Goal: Task Accomplishment & Management: Use online tool/utility

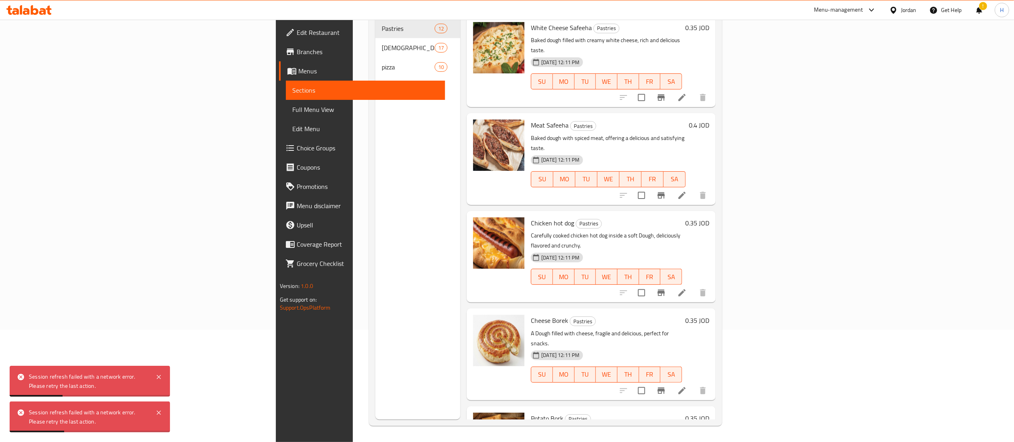
scroll to position [629, 0]
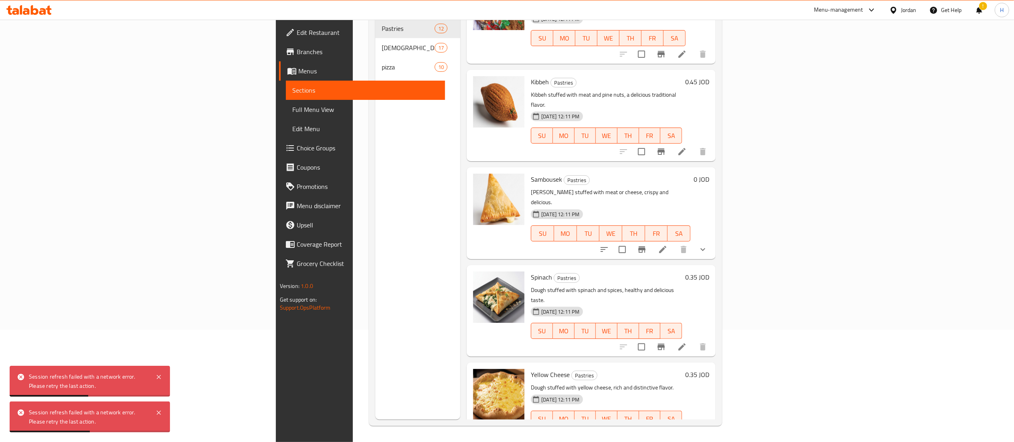
click at [26, 10] on icon at bounding box center [26, 11] width 7 height 7
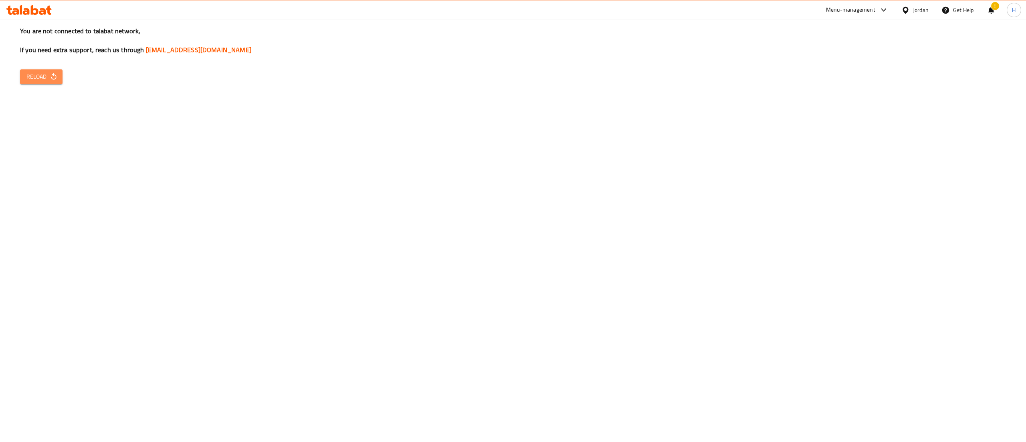
click at [21, 79] on button "Reload" at bounding box center [41, 76] width 42 height 15
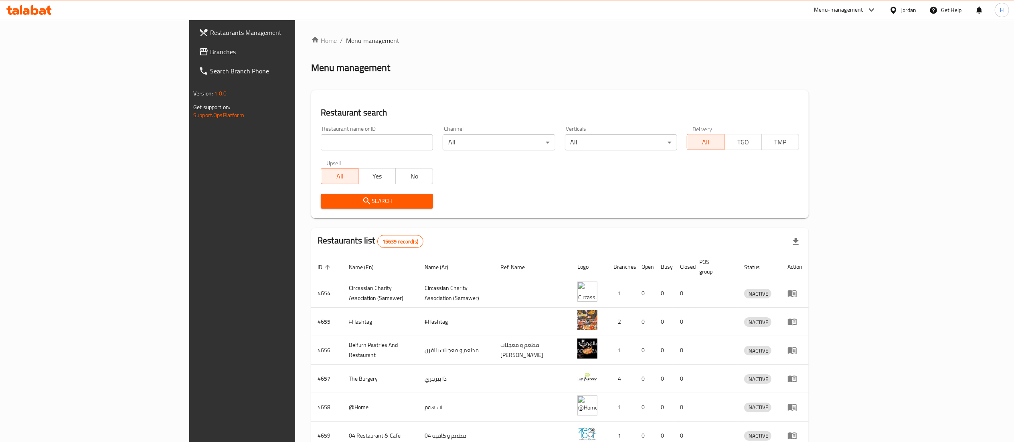
click at [321, 137] on input "search" at bounding box center [377, 142] width 112 height 16
paste input "778563"
type input "778563"
click button "Search" at bounding box center [377, 201] width 112 height 15
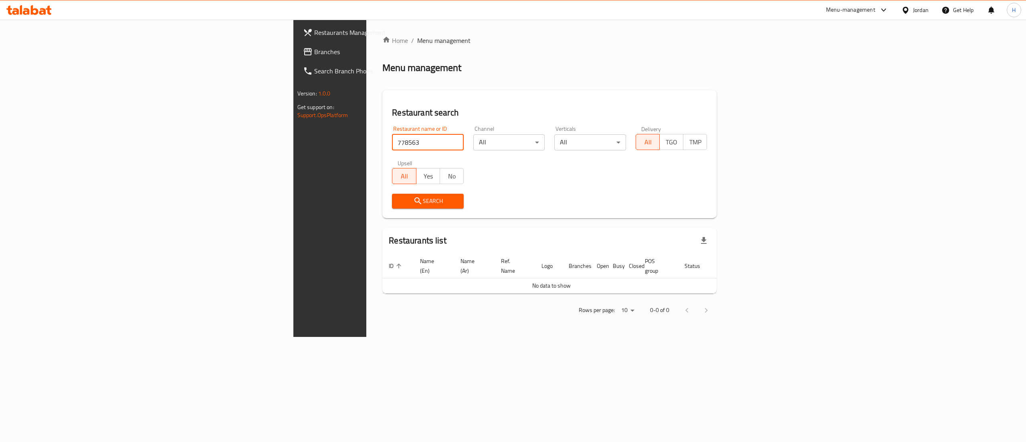
click at [314, 47] on span "Branches" at bounding box center [386, 52] width 144 height 10
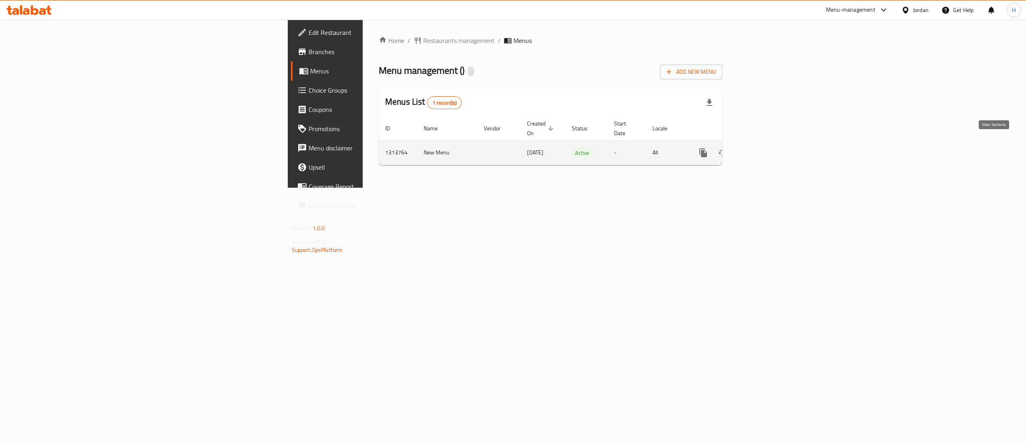
click at [766, 148] on icon "enhanced table" at bounding box center [761, 153] width 10 height 10
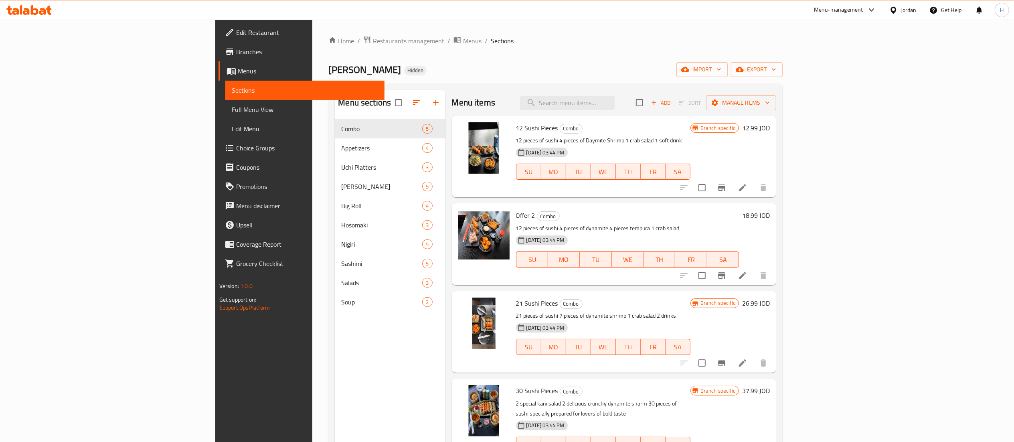
click at [615, 110] on input "search" at bounding box center [567, 103] width 95 height 14
click at [615, 101] on input "search" at bounding box center [567, 103] width 95 height 14
paste input "30 Sushi pieces"
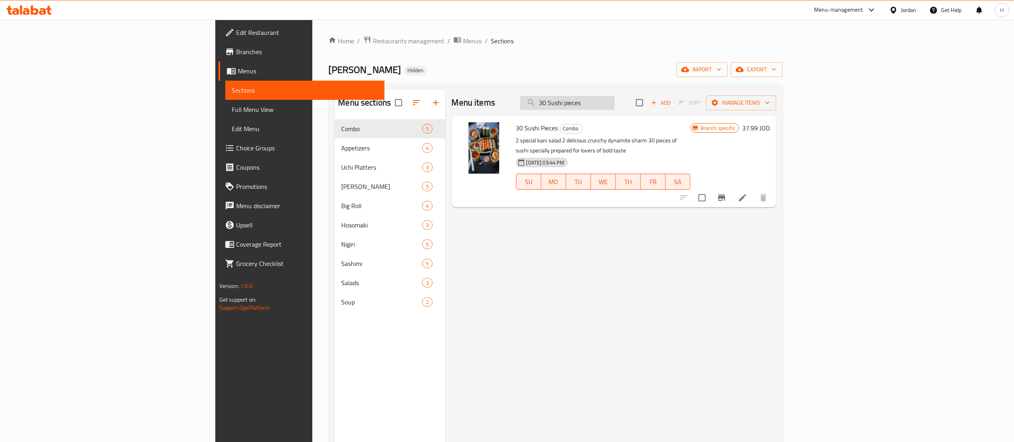
type input "30 Sushi pieces"
click at [754, 190] on li at bounding box center [742, 197] width 22 height 14
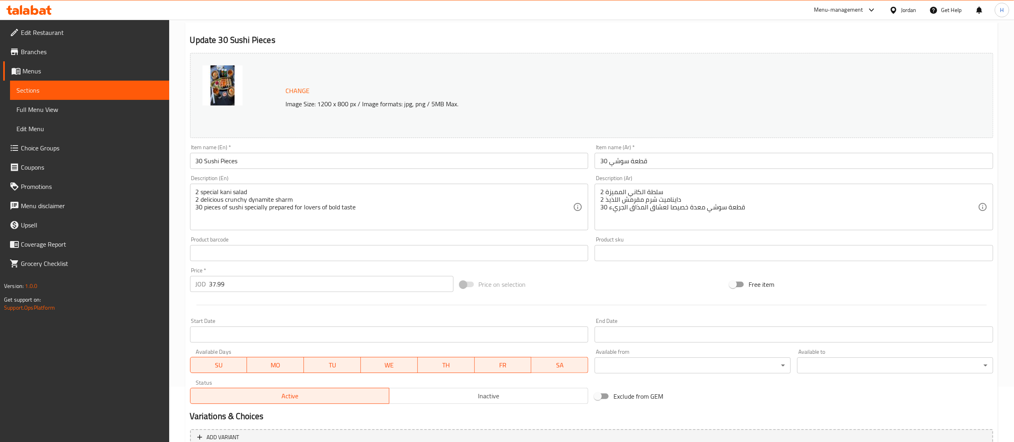
scroll to position [135, 0]
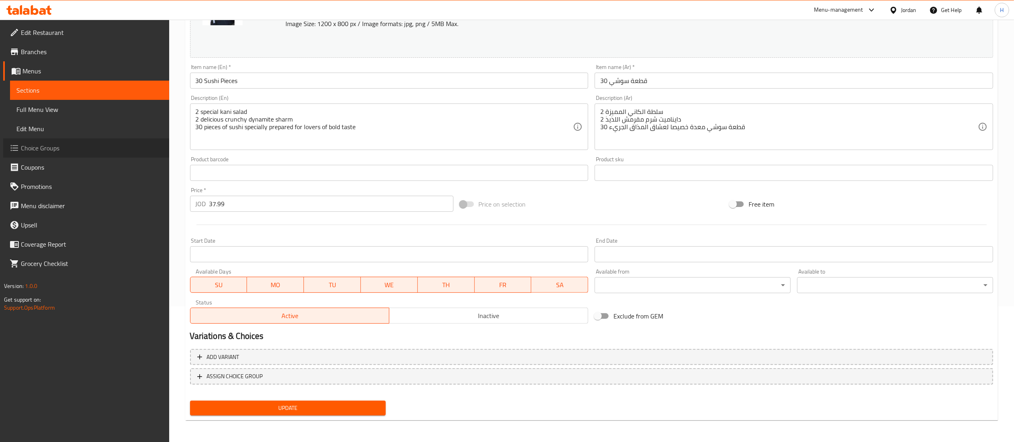
click at [58, 148] on span "Choice Groups" at bounding box center [92, 148] width 142 height 10
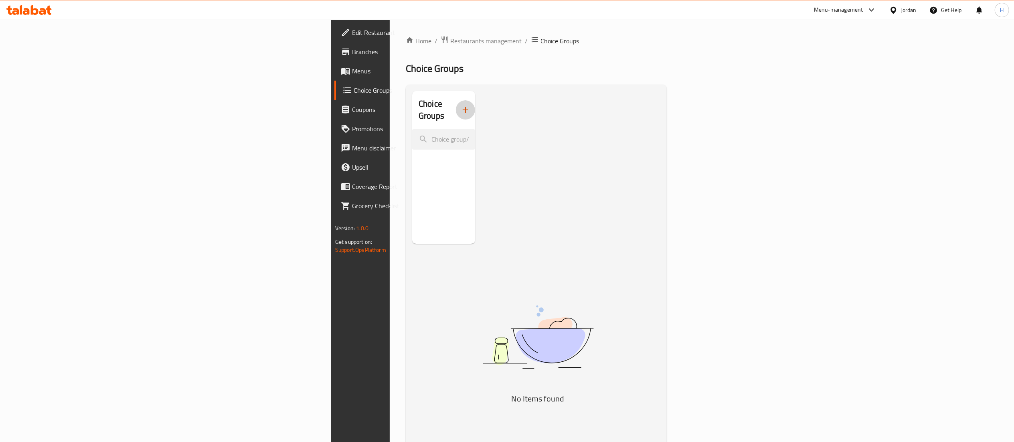
click at [461, 105] on icon "button" at bounding box center [466, 110] width 10 height 10
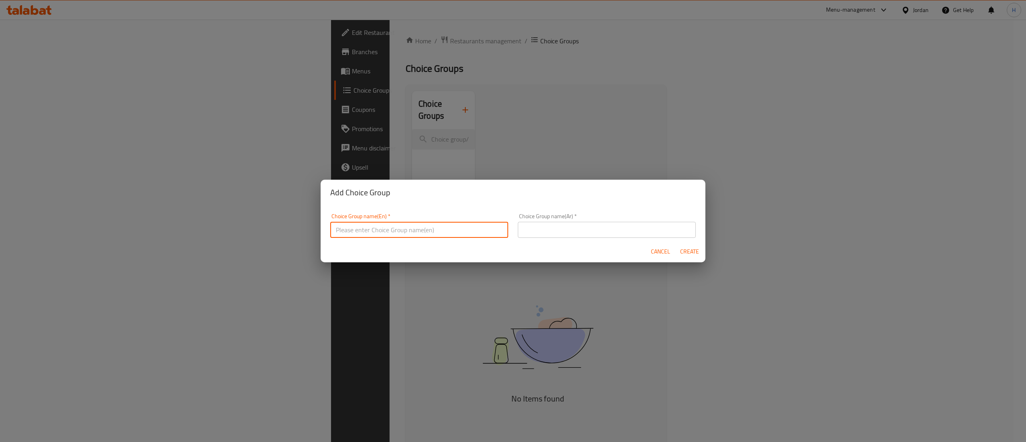
click at [464, 225] on input "text" at bounding box center [419, 230] width 178 height 16
type input "Your Choice Of"
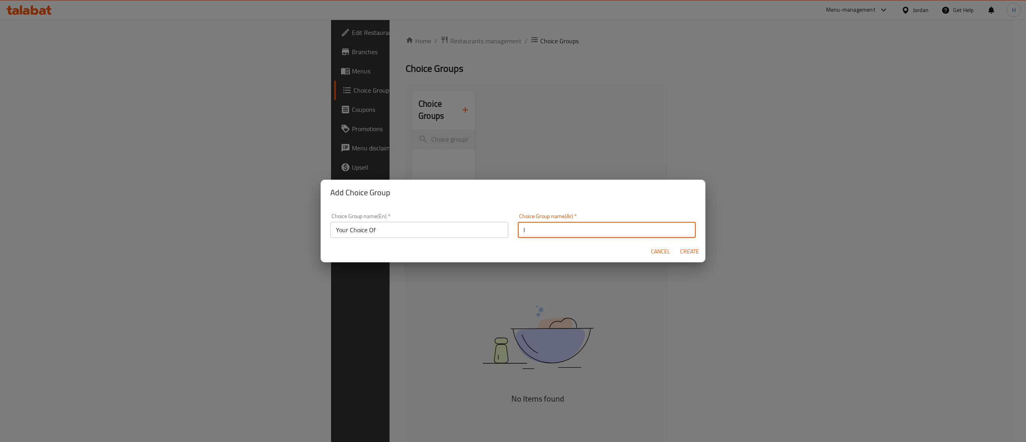
type input "اختيارك من"
click at [677, 244] on button "Create" at bounding box center [690, 251] width 26 height 15
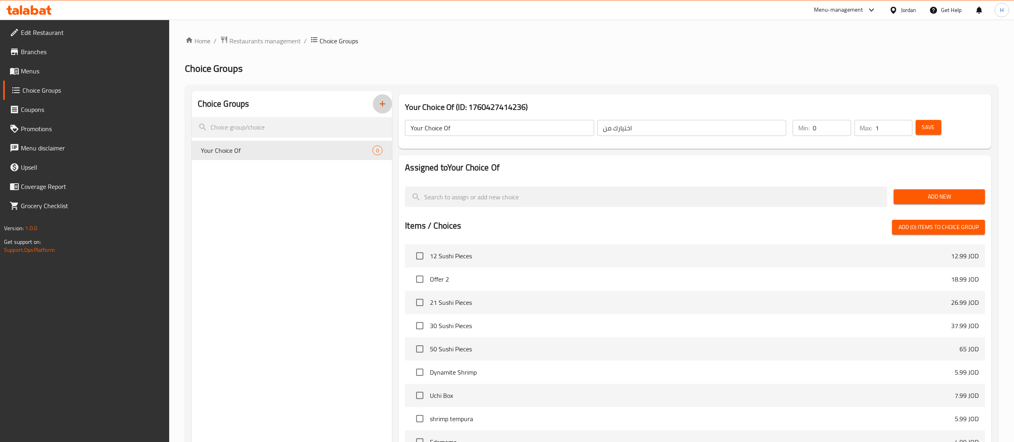
type input "1"
click at [904, 124] on input "1" at bounding box center [893, 128] width 37 height 16
type input "1"
click at [843, 125] on input "1" at bounding box center [832, 128] width 38 height 16
click at [924, 193] on span "Add New" at bounding box center [939, 197] width 79 height 10
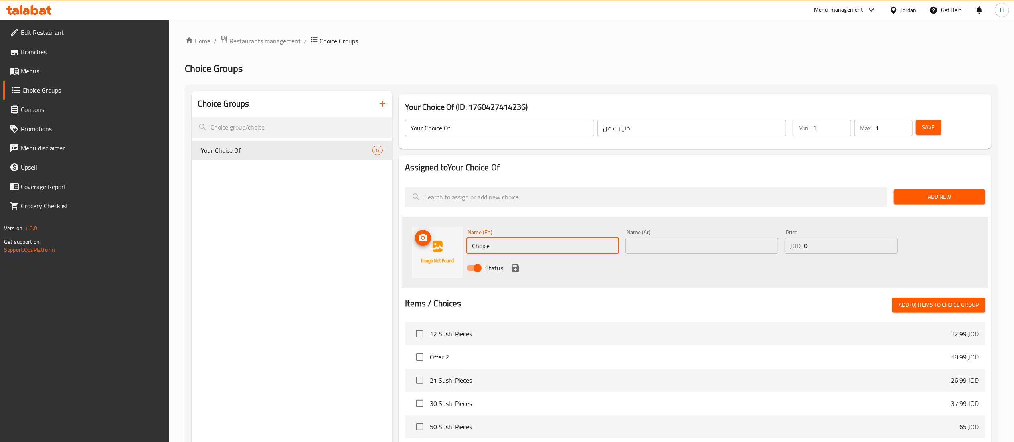
drag, startPoint x: 571, startPoint y: 253, endPoint x: 396, endPoint y: 247, distance: 174.9
click at [396, 247] on div "Assigned to Your Choice Of Add New Name (En) Choice Name (En) Name (Ar) Name (A…" at bounding box center [694, 372] width 599 height 441
type input "Mixed Salmon"
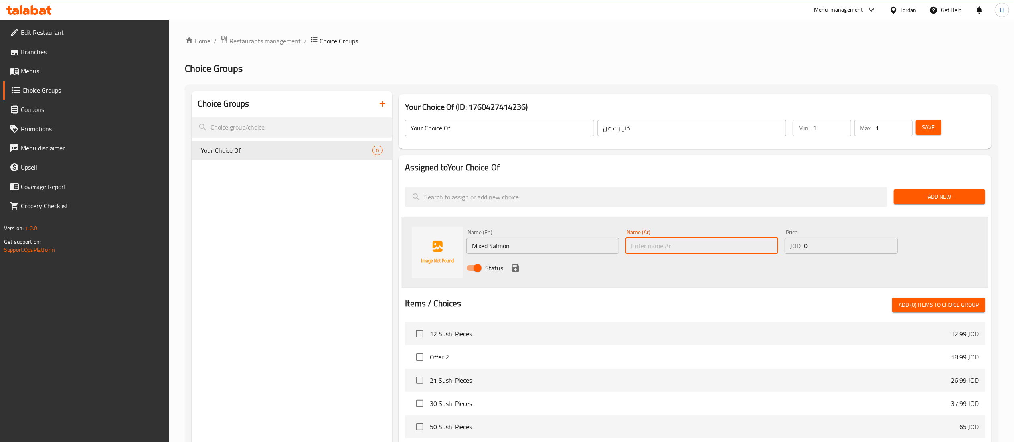
paste input "سمك السلمون المختلط"
type input "سمك السلمون المختلط"
click at [517, 266] on icon "save" at bounding box center [515, 267] width 7 height 7
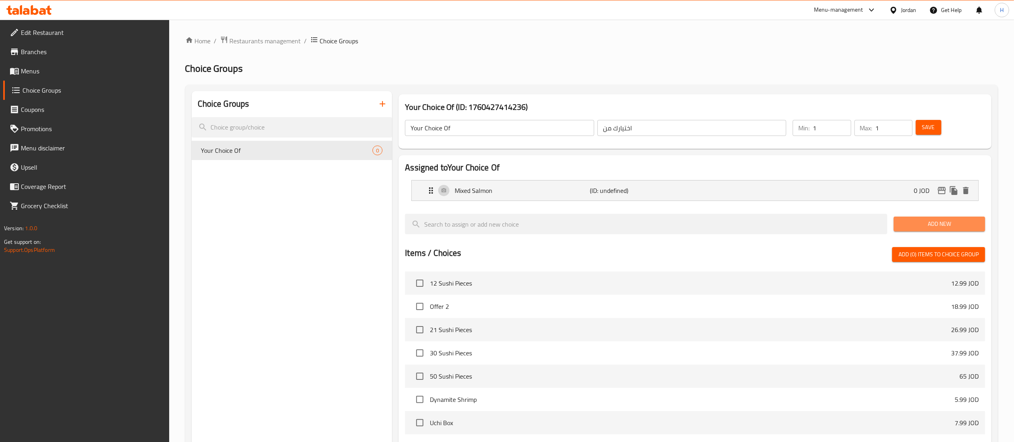
click at [912, 229] on span "Add New" at bounding box center [939, 224] width 79 height 10
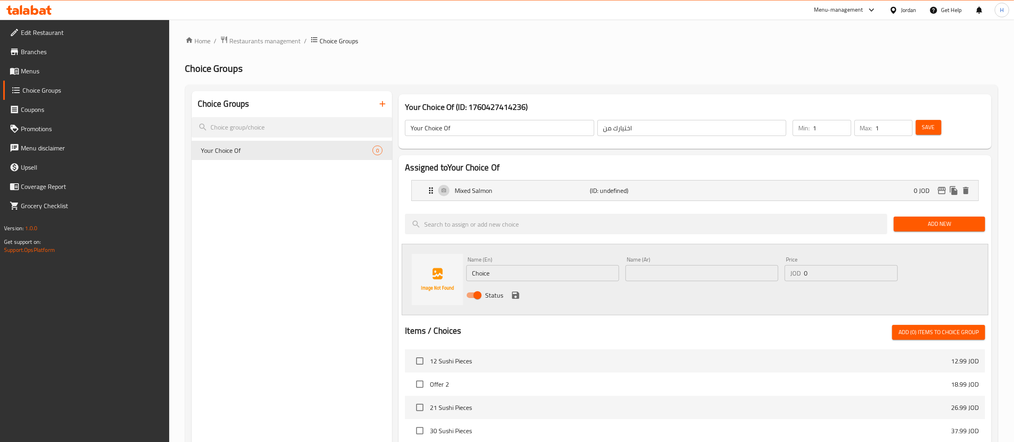
drag, startPoint x: 510, startPoint y: 271, endPoint x: 355, endPoint y: 253, distance: 156.2
click at [355, 253] on div "Choice Groups Your Choice Of 0 Your Choice Of (ID: 1760427414236) Your Choice O…" at bounding box center [593, 384] width 803 height 586
paste input "cooked sushi"
type input "Cooked Sushi"
click at [650, 267] on input "text" at bounding box center [701, 273] width 153 height 16
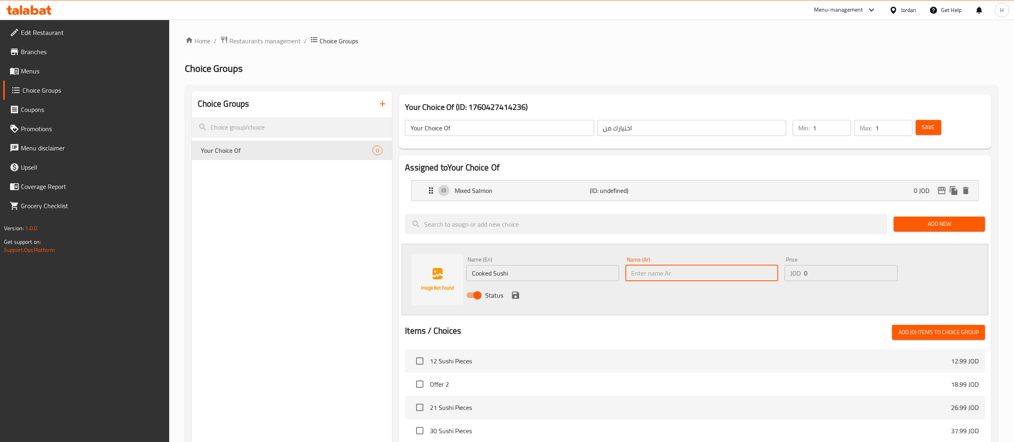
paste input "السوشي المطبوخ"
type input "السوشي المطبوخ"
click at [516, 290] on icon "save" at bounding box center [516, 295] width 10 height 10
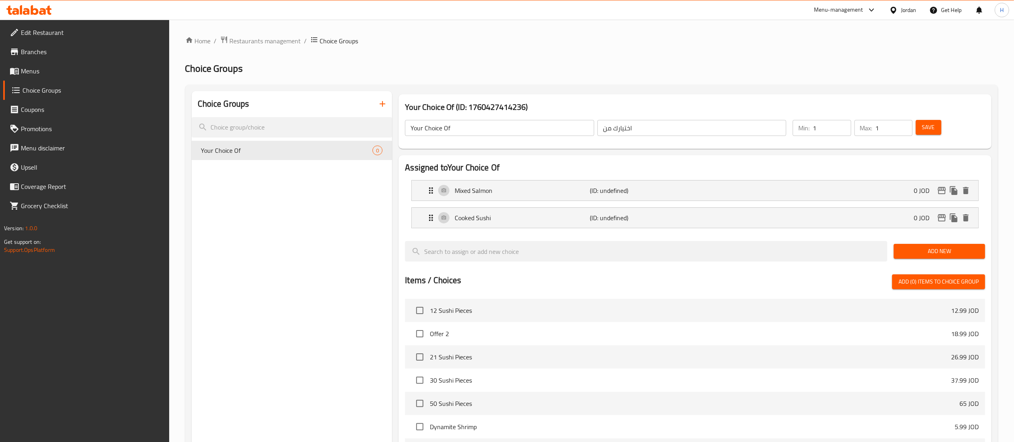
click at [936, 131] on button "Save" at bounding box center [929, 127] width 26 height 15
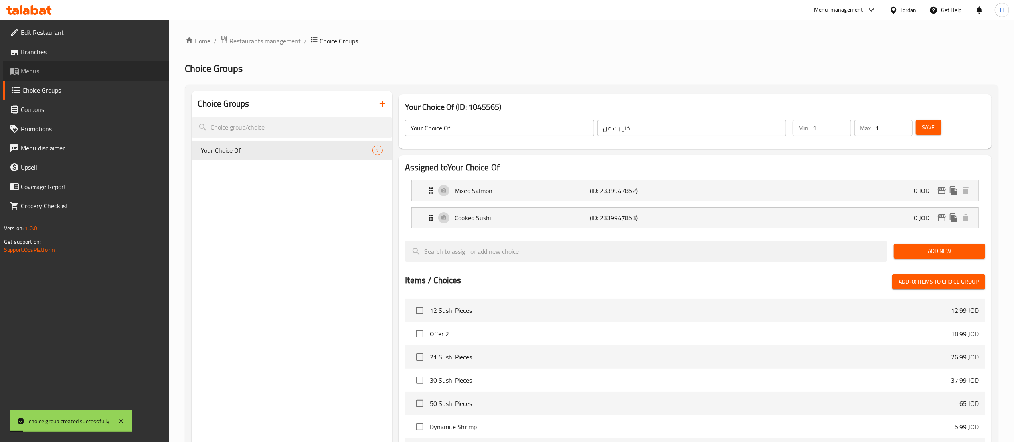
click at [25, 70] on span "Menus" at bounding box center [92, 71] width 142 height 10
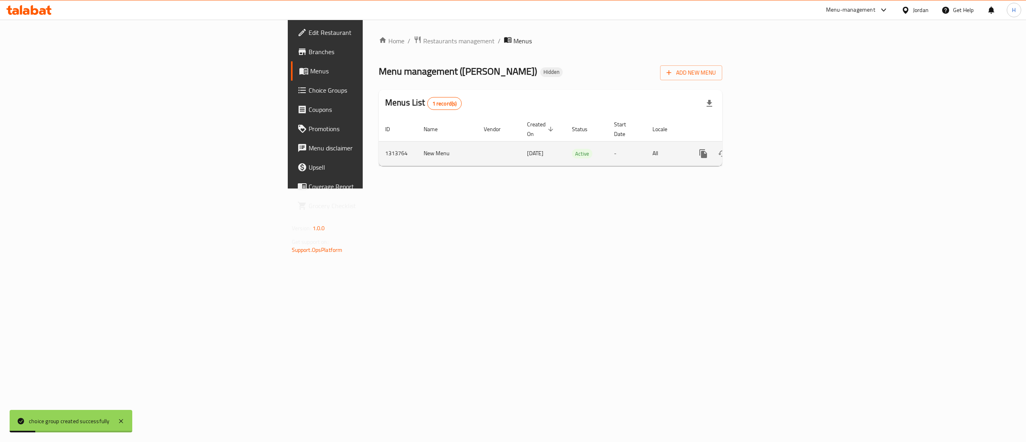
click at [777, 141] on td "enhanced table" at bounding box center [732, 153] width 90 height 24
click at [771, 147] on link "enhanced table" at bounding box center [761, 153] width 19 height 19
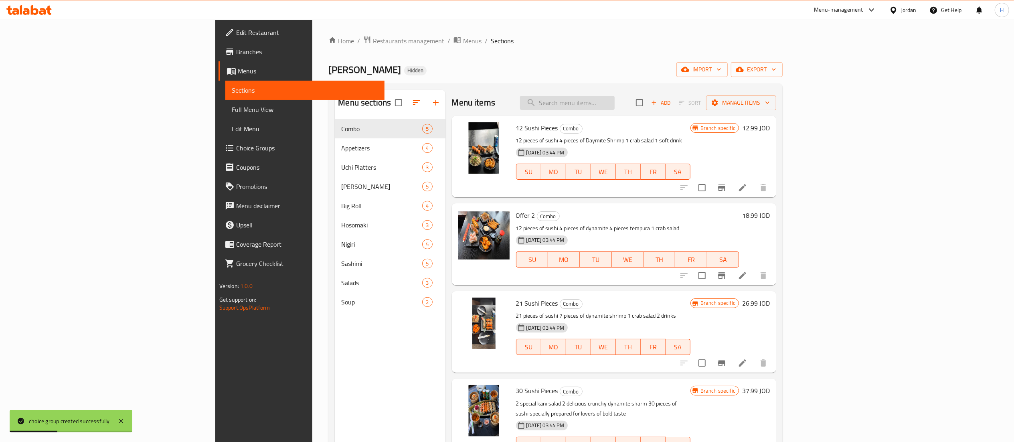
click at [615, 99] on input "search" at bounding box center [567, 103] width 95 height 14
paste input "30 Sushi piec"
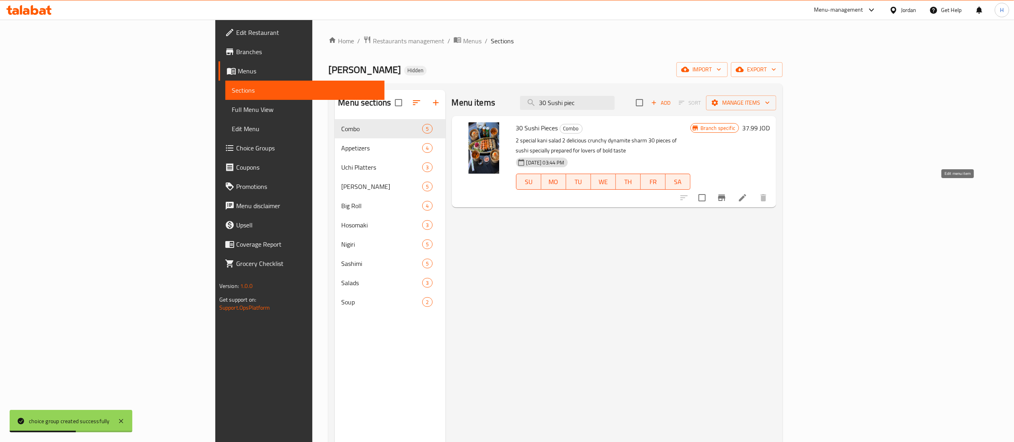
type input "30 Sushi piec"
click at [747, 193] on icon at bounding box center [743, 198] width 10 height 10
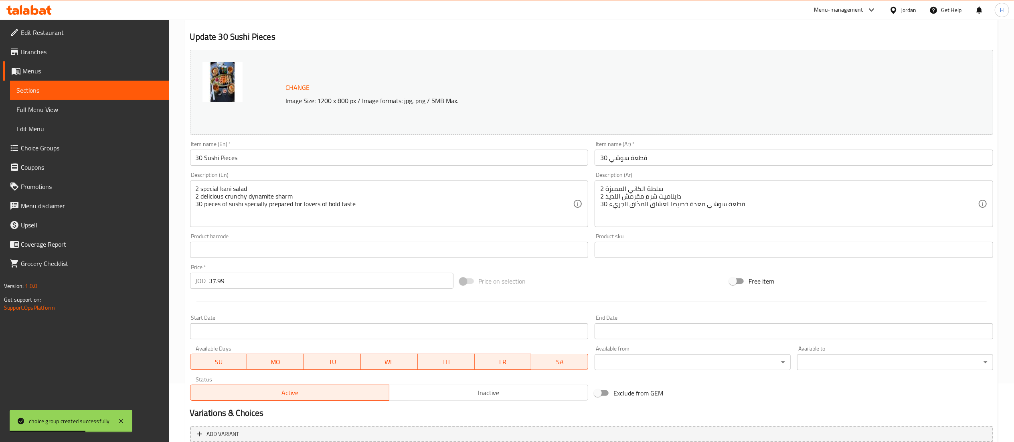
scroll to position [135, 0]
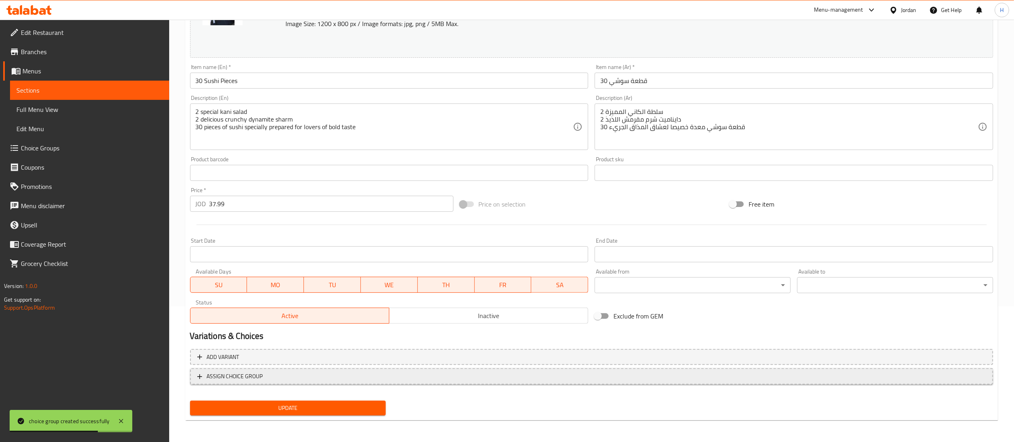
click at [353, 373] on span "ASSIGN CHOICE GROUP" at bounding box center [591, 376] width 789 height 10
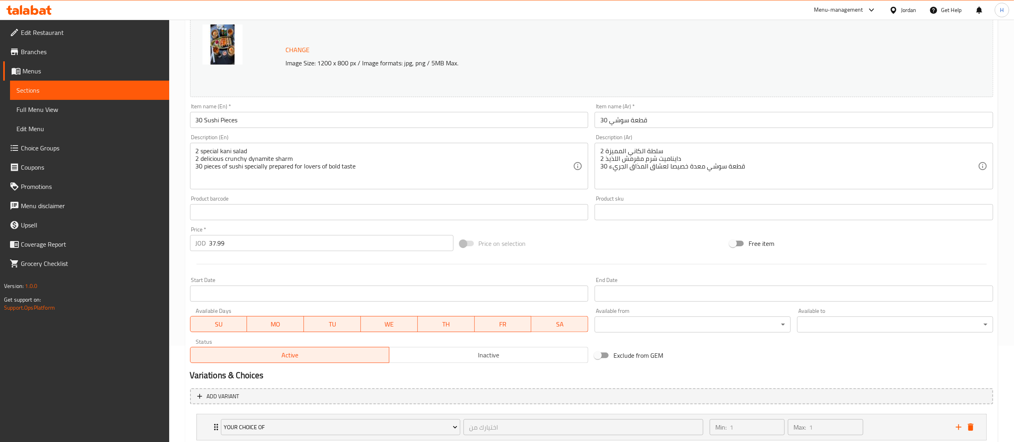
scroll to position [150, 0]
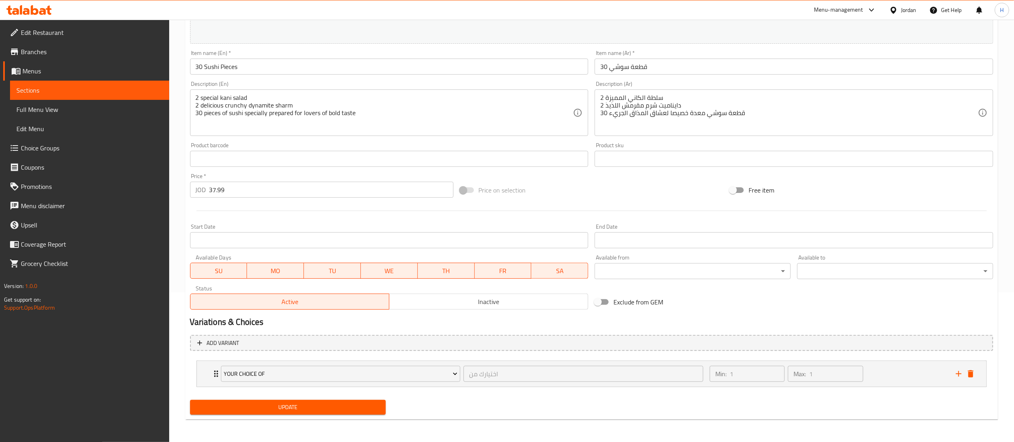
click at [247, 411] on span "Update" at bounding box center [287, 407] width 183 height 10
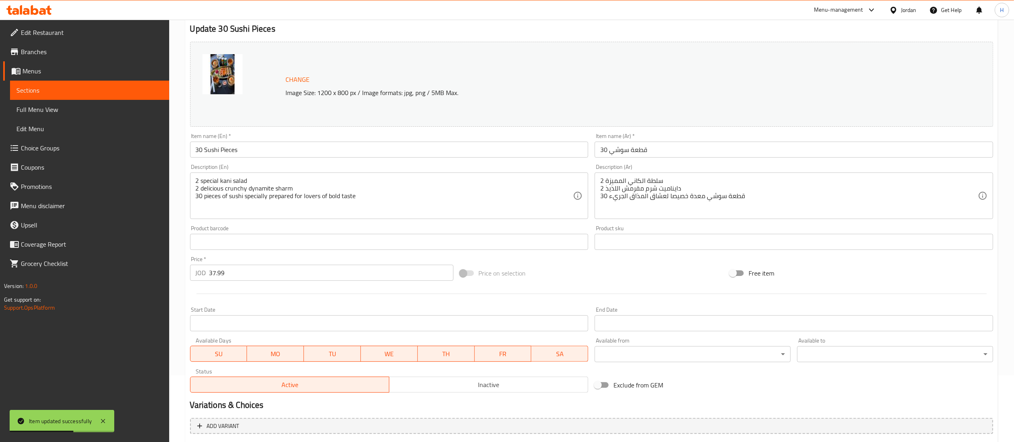
scroll to position [0, 0]
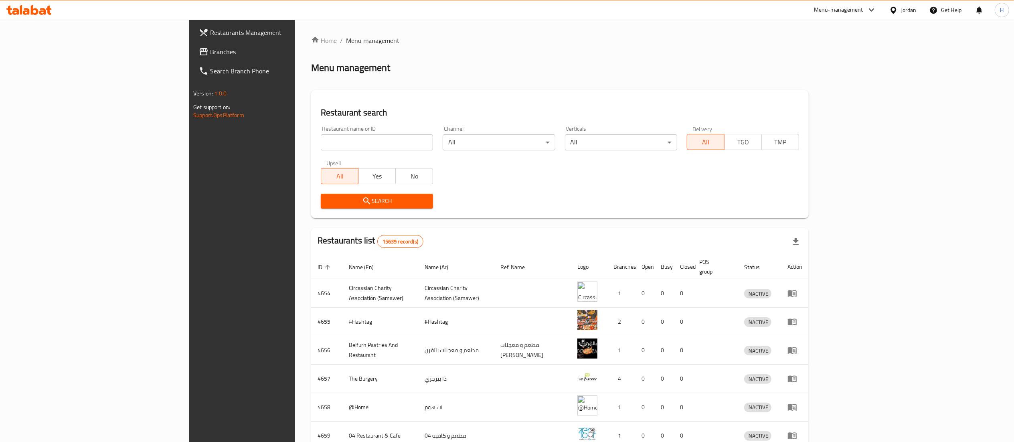
drag, startPoint x: 308, startPoint y: 135, endPoint x: 6, endPoint y: 101, distance: 303.5
click at [321, 136] on input "search" at bounding box center [377, 142] width 112 height 16
click at [210, 47] on span "Branches" at bounding box center [281, 52] width 142 height 10
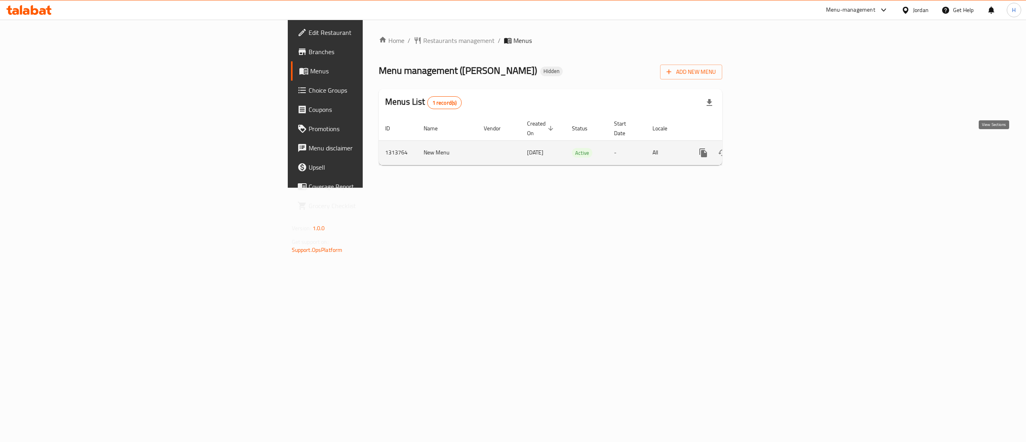
click at [766, 148] on icon "enhanced table" at bounding box center [761, 153] width 10 height 10
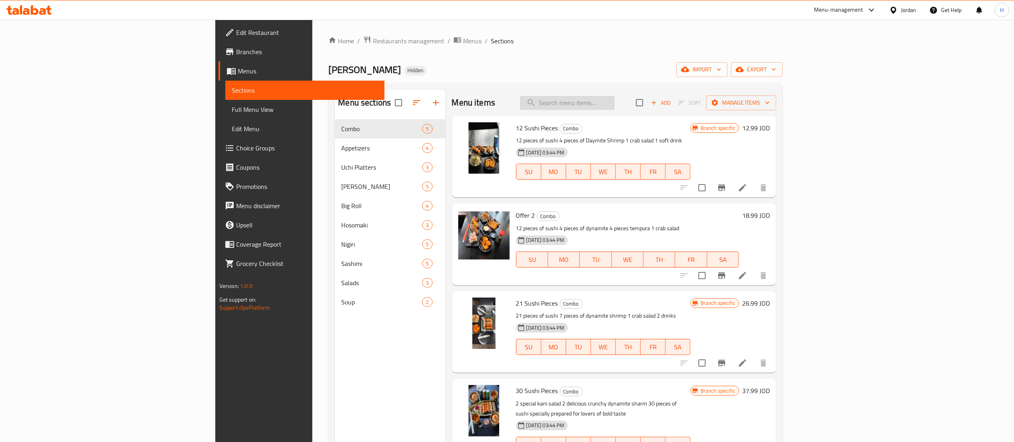
click at [615, 102] on input "search" at bounding box center [567, 103] width 95 height 14
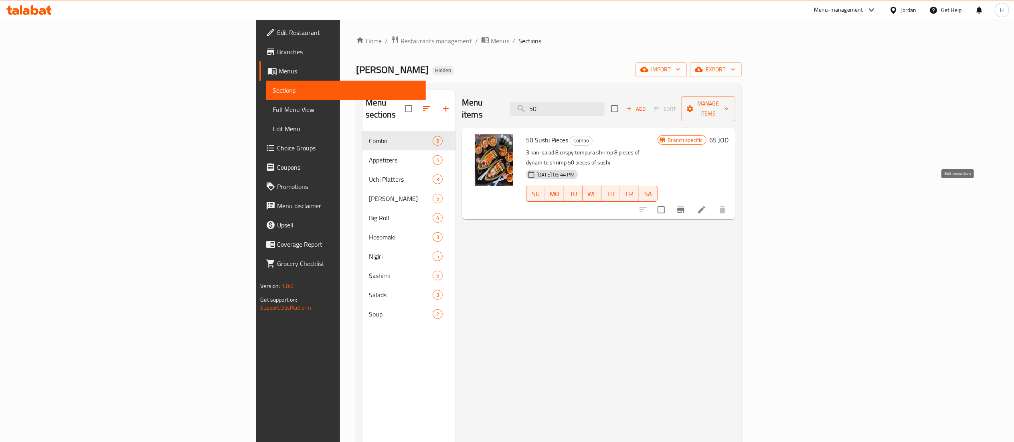
type input "50"
click at [705, 206] on icon at bounding box center [701, 209] width 7 height 7
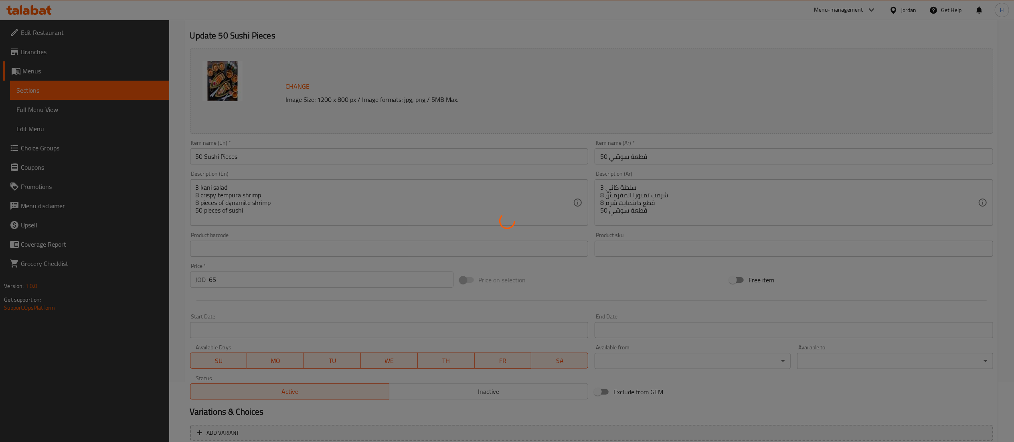
scroll to position [135, 0]
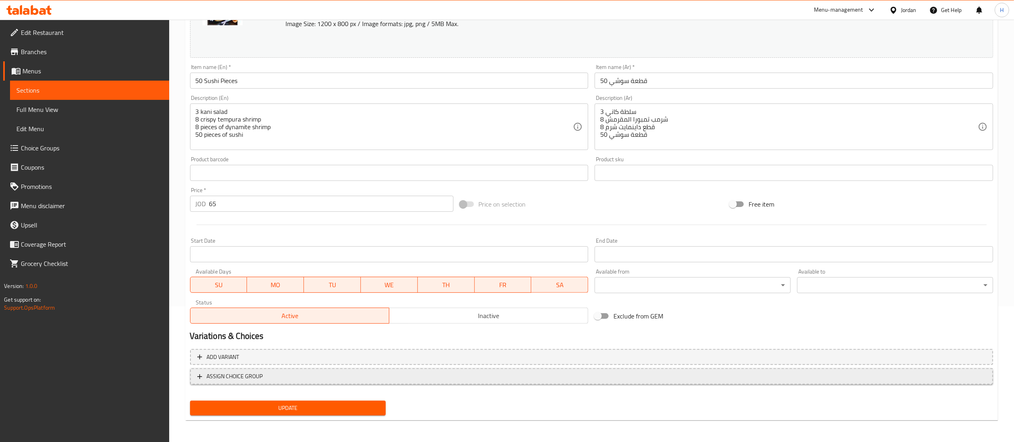
click at [272, 379] on span "ASSIGN CHOICE GROUP" at bounding box center [591, 376] width 789 height 10
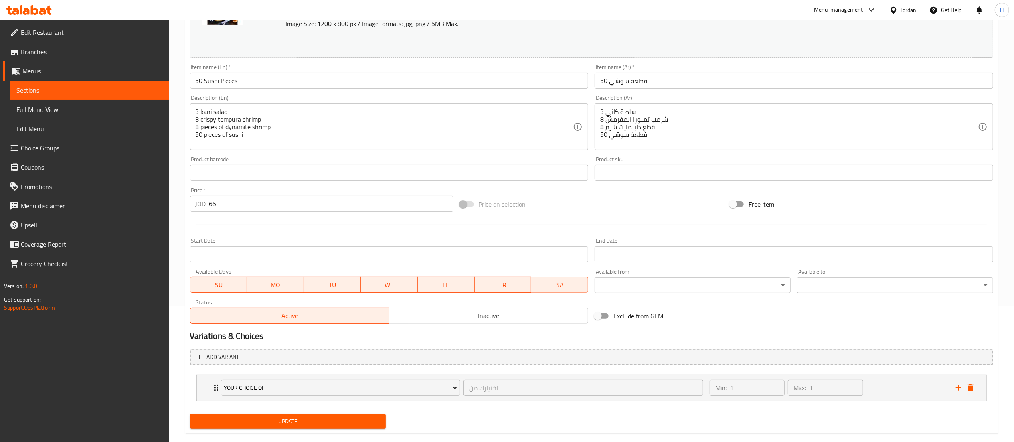
click at [281, 419] on span "Update" at bounding box center [287, 421] width 183 height 10
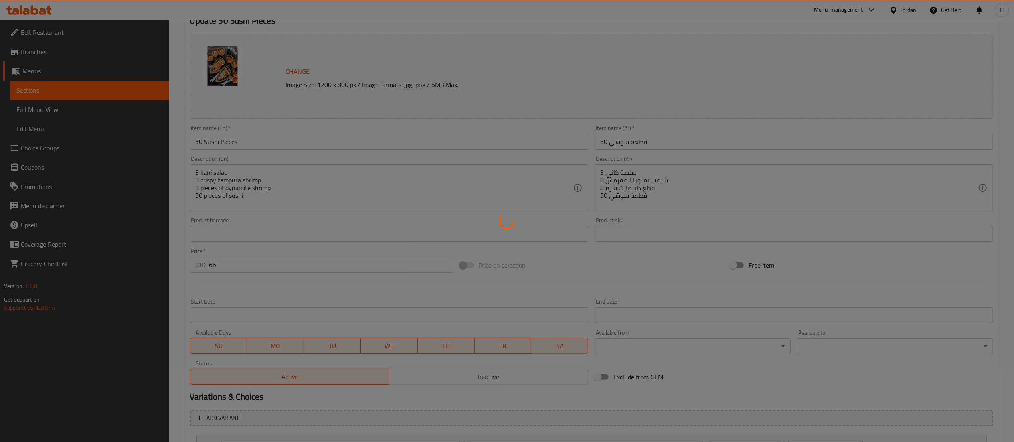
scroll to position [0, 0]
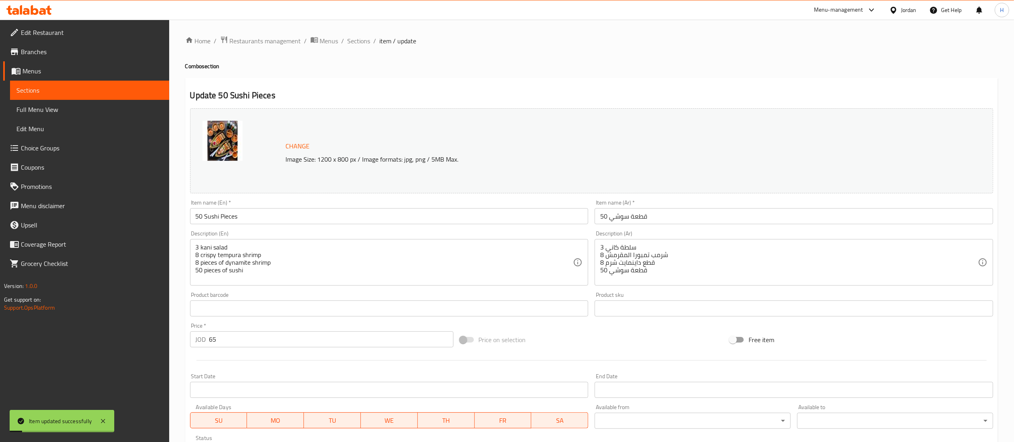
click at [354, 38] on span "Sections" at bounding box center [359, 41] width 23 height 10
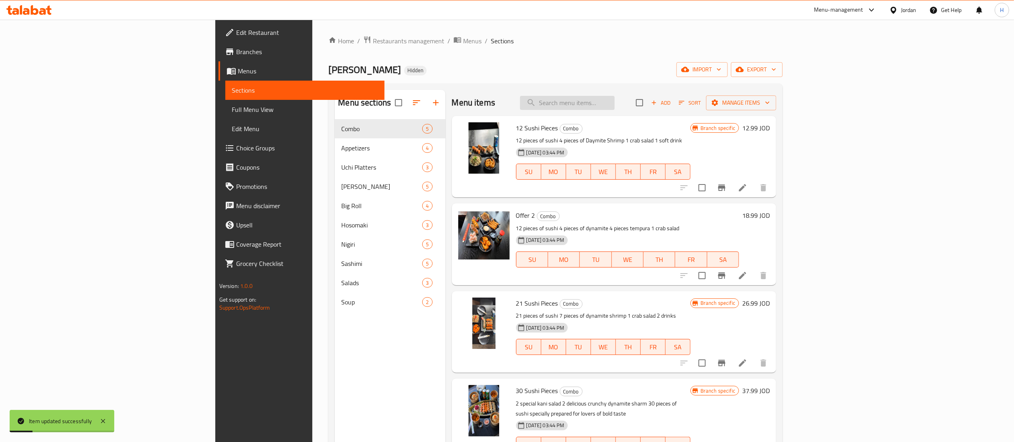
click at [615, 102] on input "search" at bounding box center [567, 103] width 95 height 14
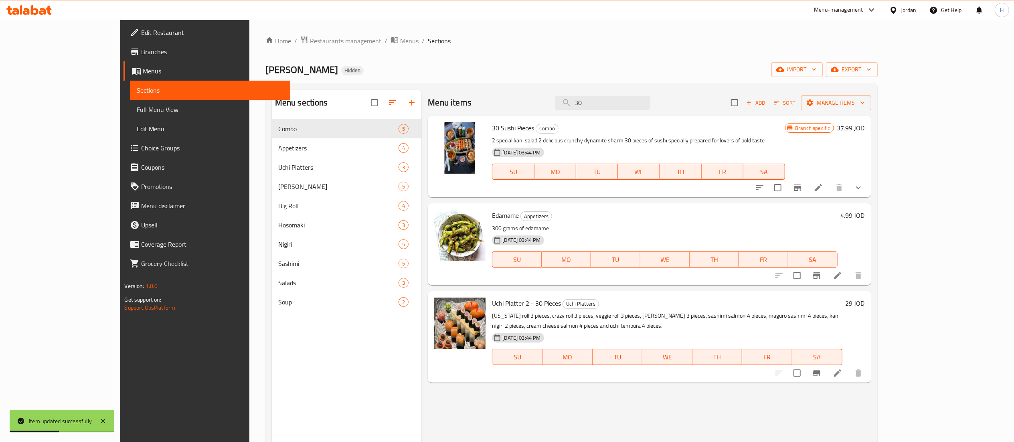
type input "30"
click at [868, 195] on button "show more" at bounding box center [858, 187] width 19 height 19
